Goal: Information Seeking & Learning: Learn about a topic

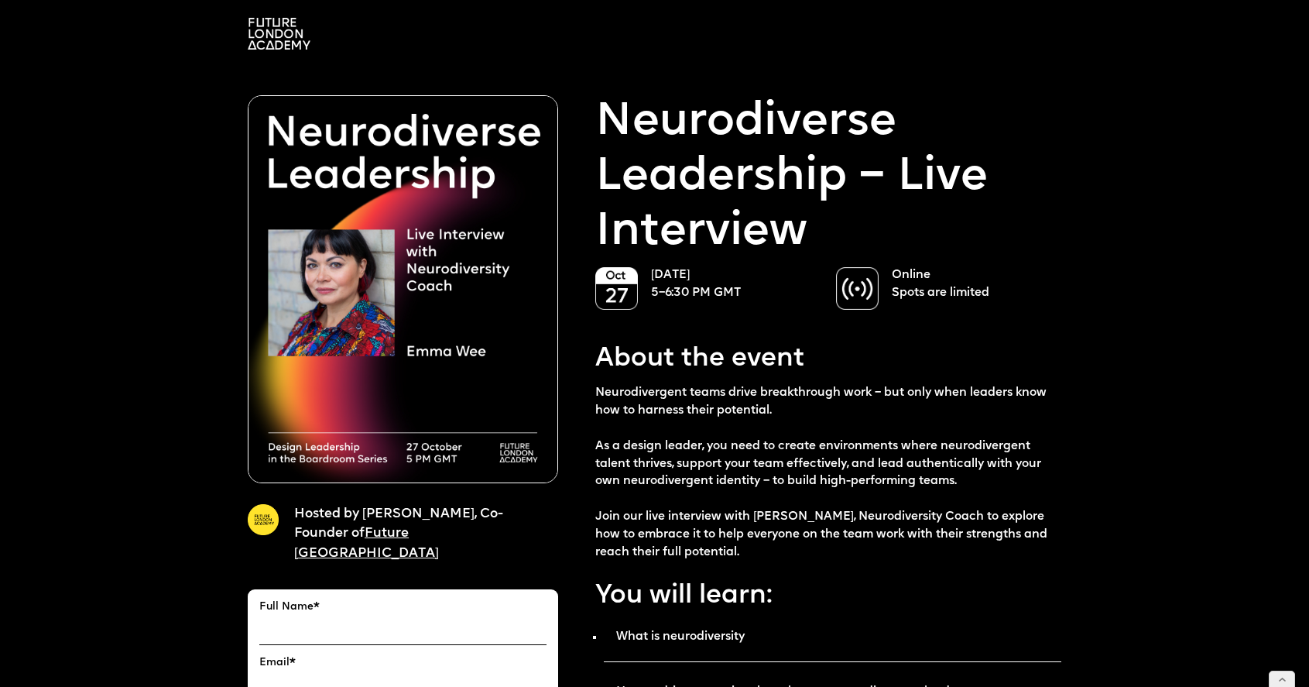
click at [267, 30] on img at bounding box center [279, 34] width 63 height 32
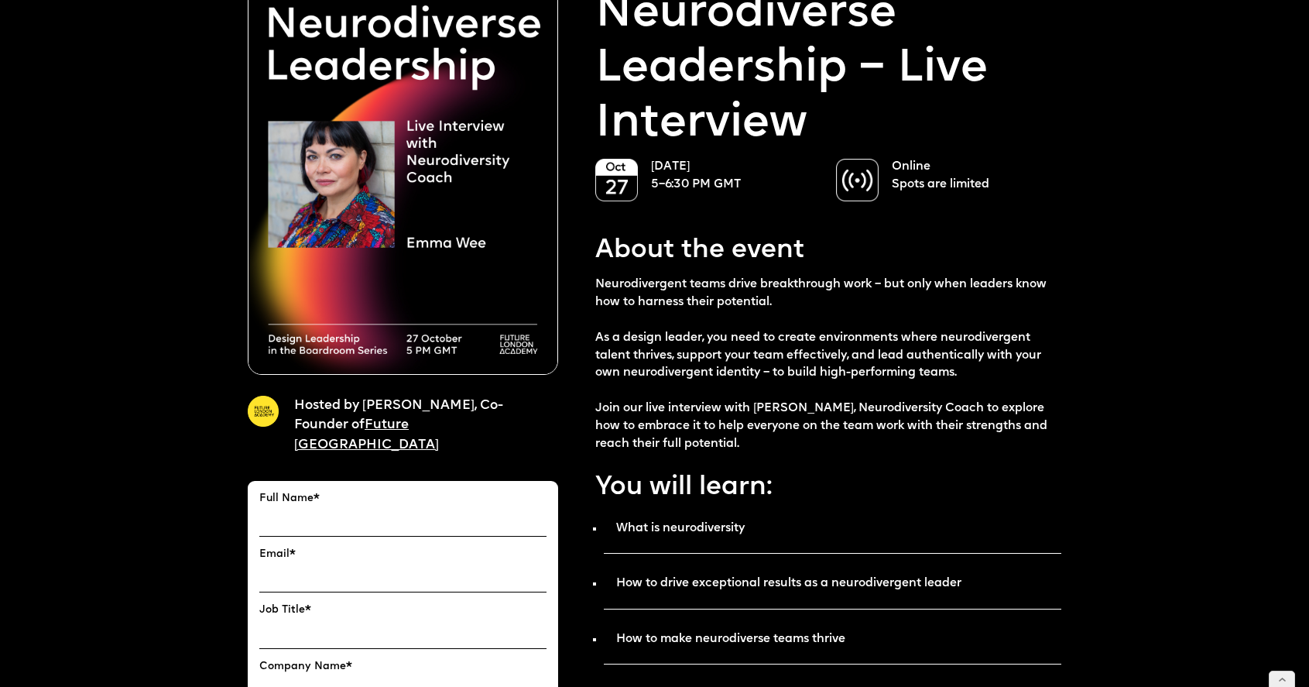
scroll to position [25, 0]
